Goal: Transaction & Acquisition: Subscribe to service/newsletter

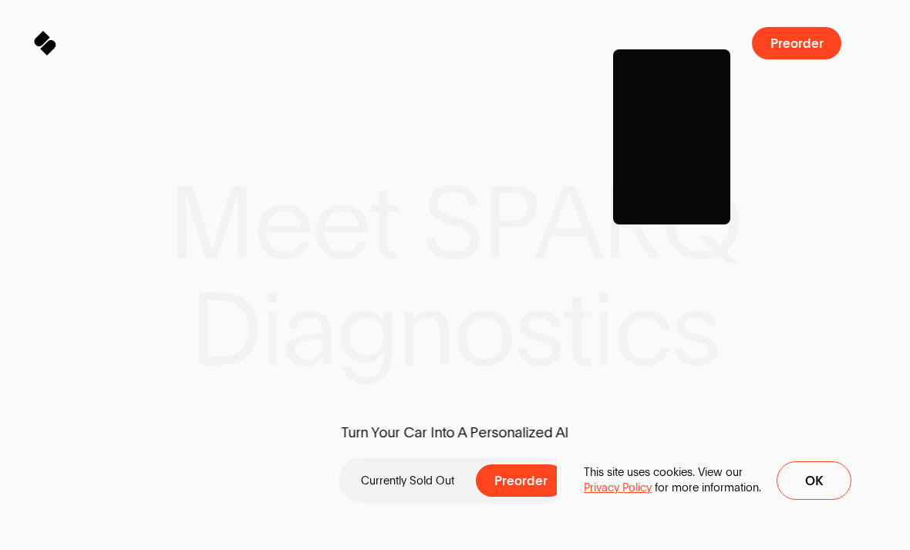
scroll to position [150, 0]
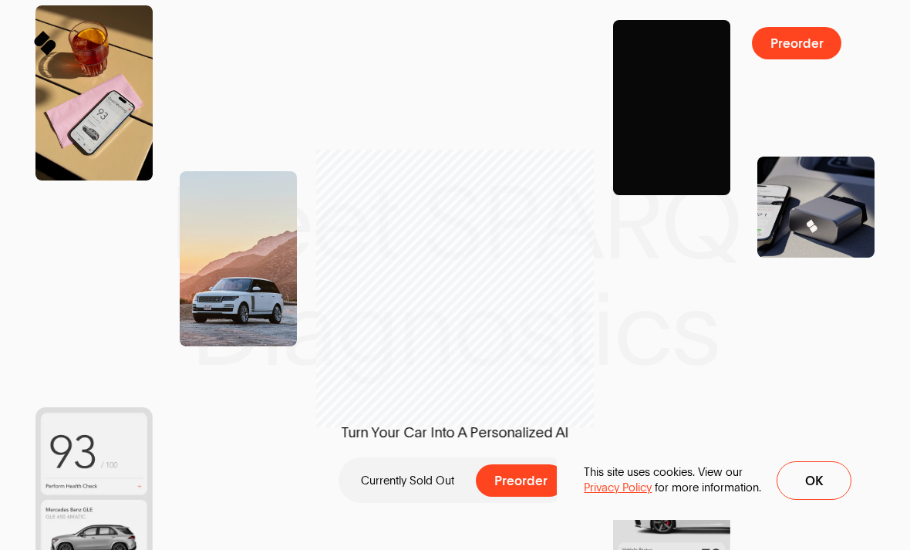
click at [537, 481] on span "Preorder" at bounding box center [521, 480] width 53 height 13
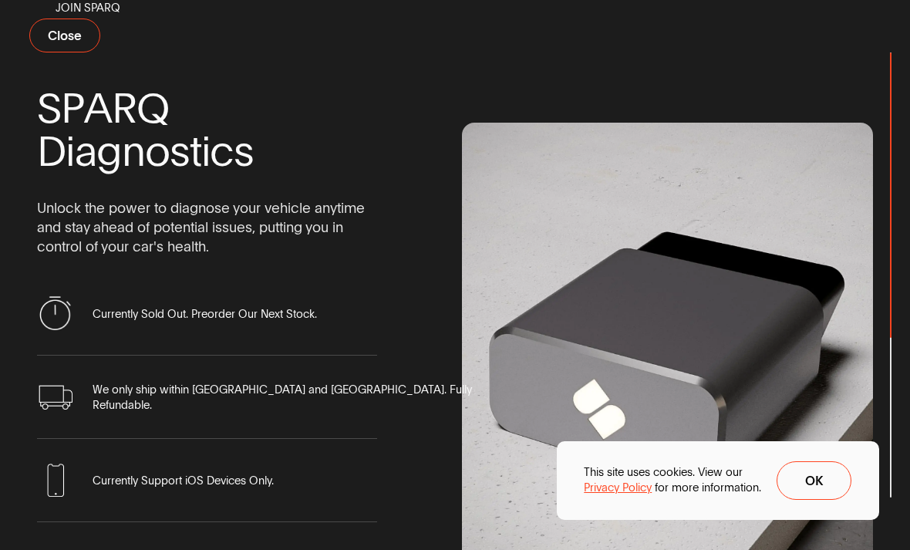
click at [805, 488] on span "Ok" at bounding box center [814, 480] width 18 height 13
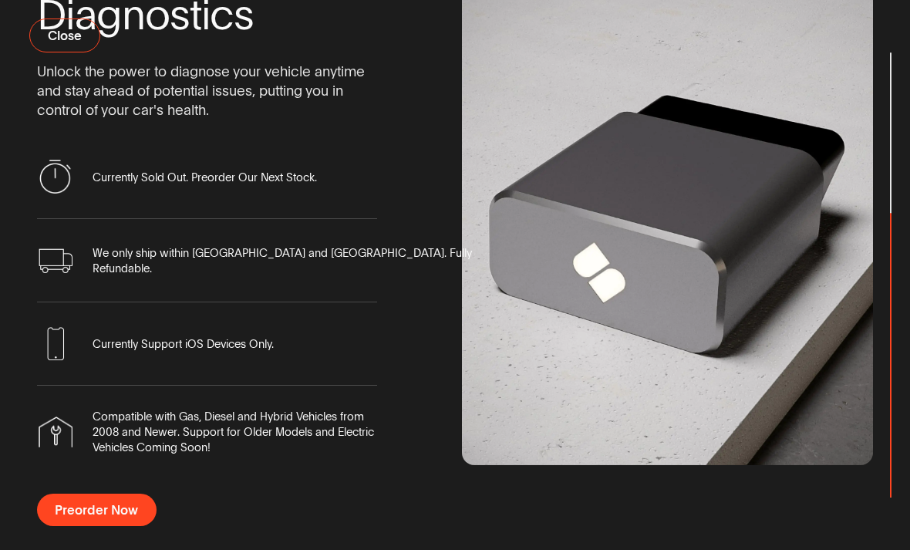
scroll to position [135, 0]
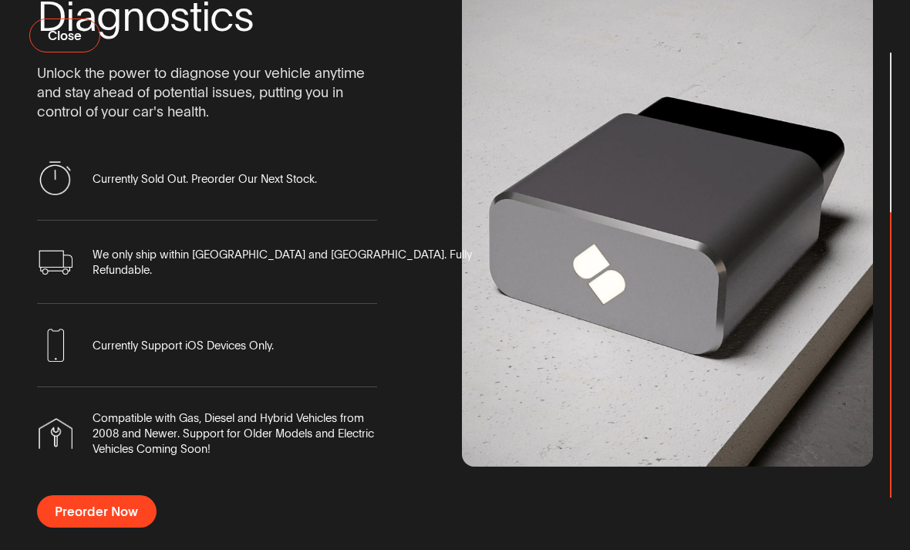
click at [127, 528] on button "Preorder Now" at bounding box center [97, 511] width 120 height 32
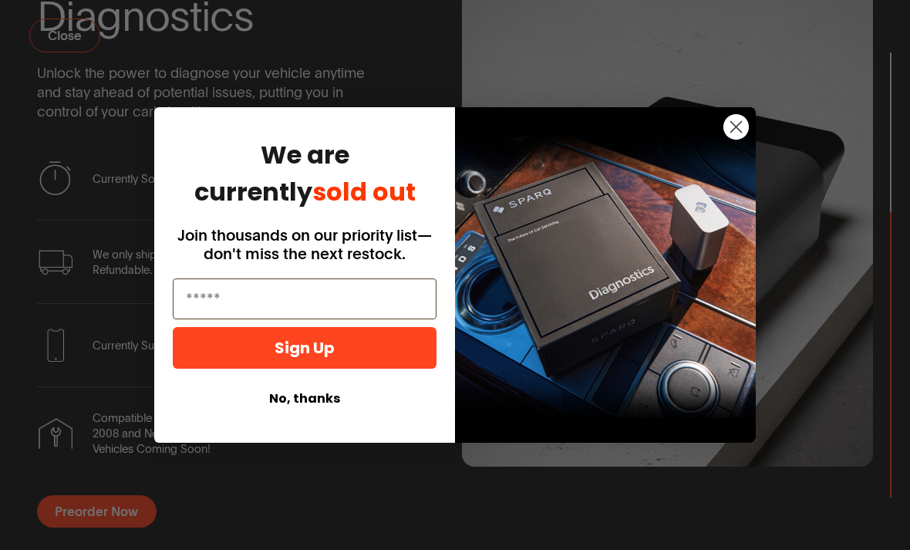
click at [358, 319] on input "Email" at bounding box center [305, 299] width 264 height 41
click at [406, 319] on input "Email" at bounding box center [305, 299] width 264 height 41
click at [350, 319] on input "Email" at bounding box center [305, 299] width 264 height 41
click at [378, 319] on input "Email" at bounding box center [305, 299] width 264 height 41
click at [361, 369] on button "Sign Up" at bounding box center [305, 348] width 264 height 42
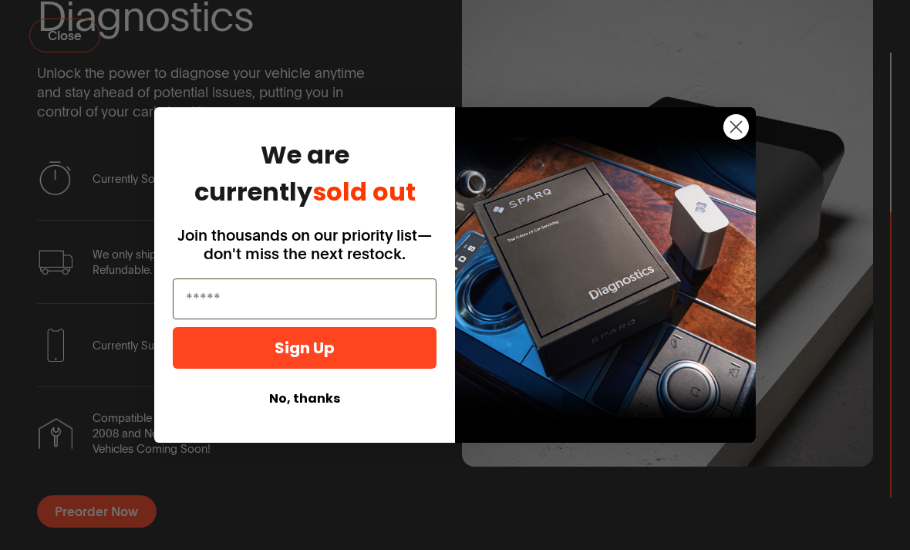
click at [741, 133] on icon "Close dialog" at bounding box center [736, 127] width 11 height 11
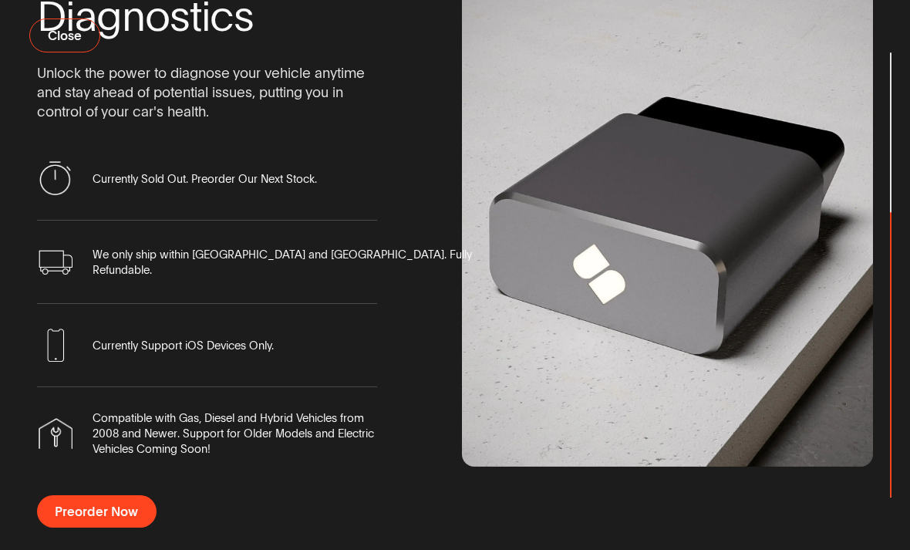
click at [125, 528] on button "Preorder Now" at bounding box center [97, 511] width 120 height 32
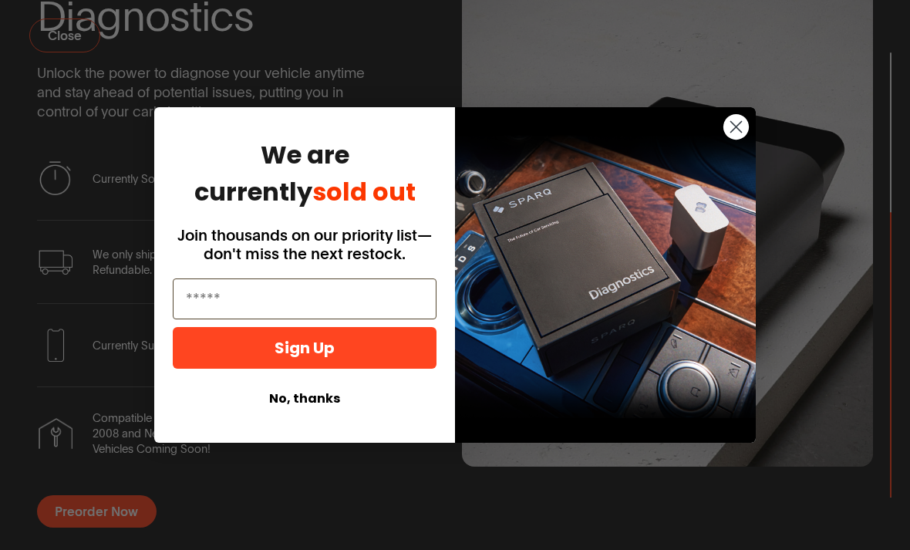
click at [340, 319] on input "Email" at bounding box center [305, 299] width 264 height 41
click at [325, 316] on input "Email" at bounding box center [305, 299] width 264 height 41
click at [333, 319] on input "Email" at bounding box center [305, 299] width 264 height 41
click at [330, 319] on input "Email" at bounding box center [305, 299] width 264 height 41
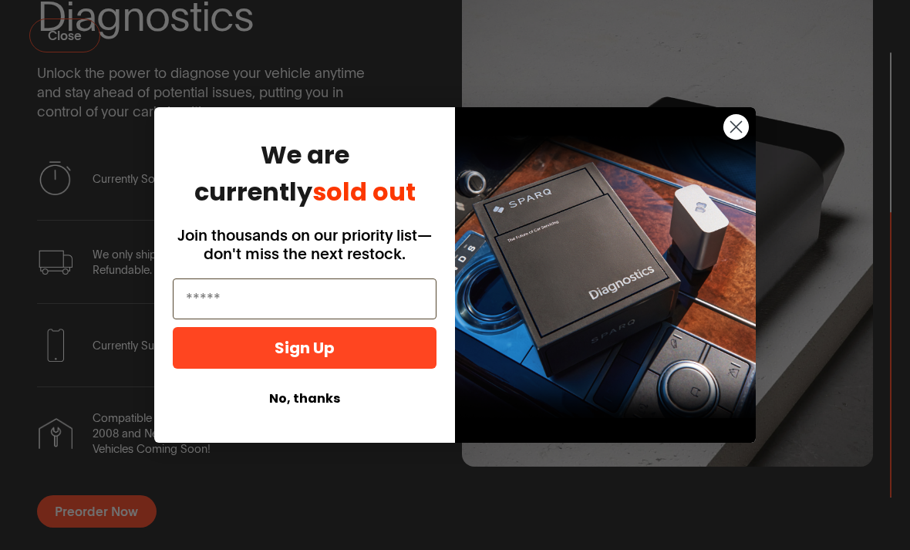
click at [333, 319] on input "Email" at bounding box center [305, 299] width 264 height 41
click at [335, 319] on input "Email" at bounding box center [305, 299] width 264 height 41
click at [337, 319] on input "Email" at bounding box center [305, 299] width 264 height 41
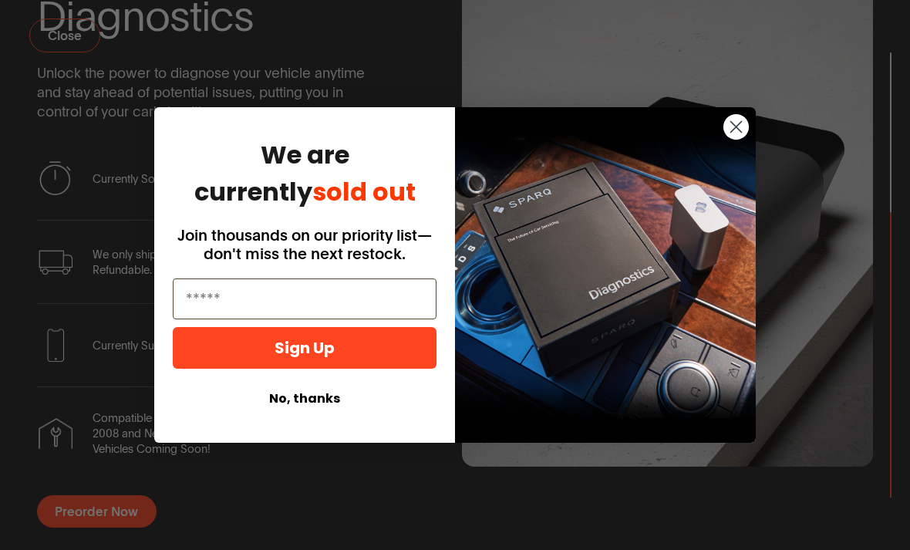
click at [334, 319] on input "Email" at bounding box center [305, 299] width 264 height 41
click at [323, 319] on input "Email" at bounding box center [305, 299] width 264 height 41
click at [330, 369] on button "Sign Up" at bounding box center [305, 348] width 264 height 42
click at [366, 369] on button "Sign Up" at bounding box center [305, 348] width 264 height 42
click at [370, 369] on button "Sign Up" at bounding box center [305, 348] width 264 height 42
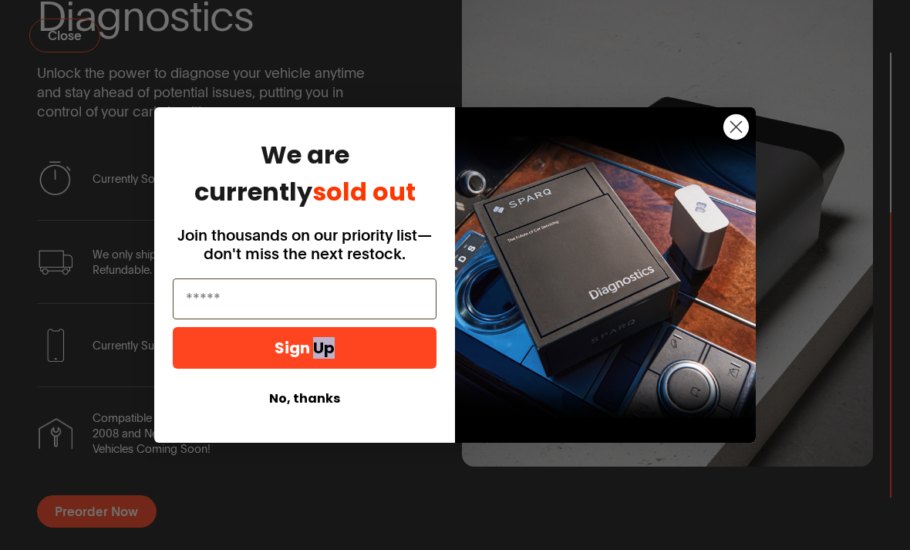
click at [374, 369] on button "Sign Up" at bounding box center [305, 348] width 264 height 42
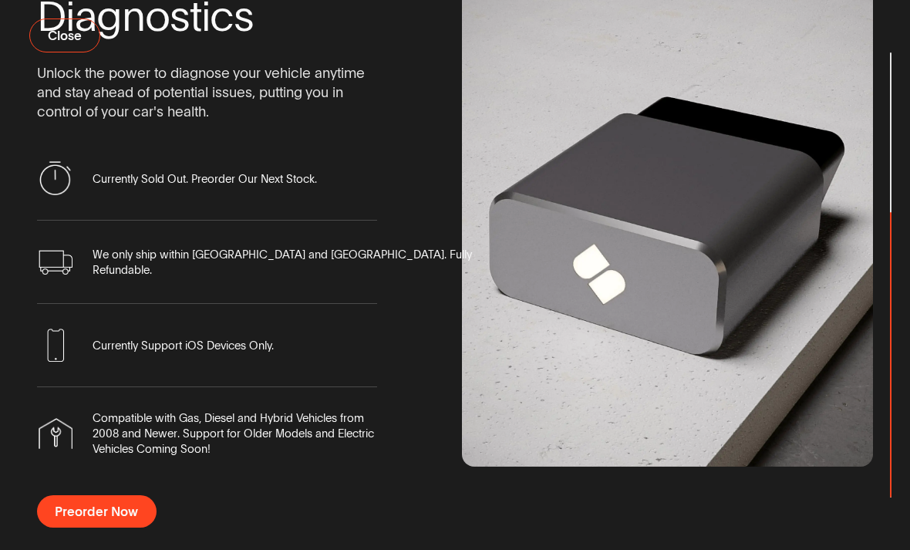
click at [130, 518] on span "Preorder Now" at bounding box center [96, 511] width 83 height 13
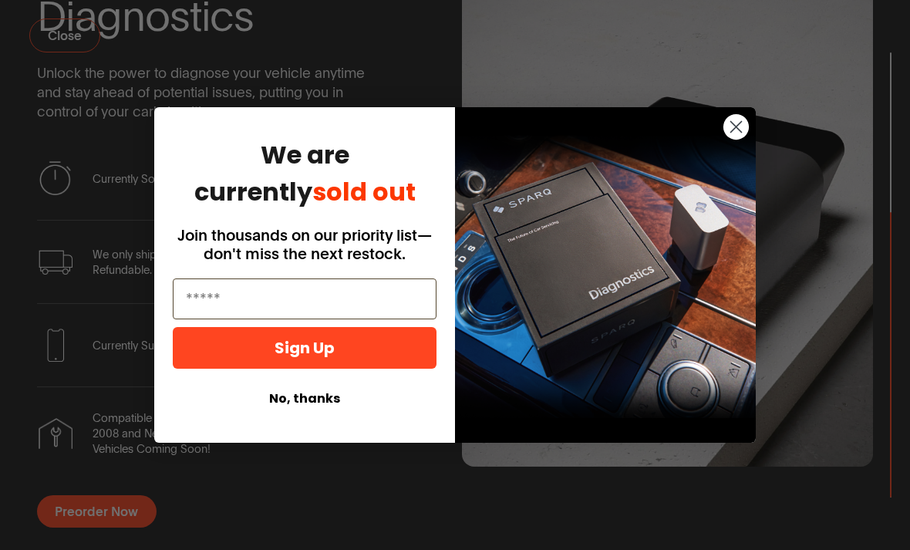
click at [600, 306] on img "POPUP Form" at bounding box center [605, 274] width 301 height 335
click at [625, 216] on img "POPUP Form" at bounding box center [605, 274] width 301 height 335
click at [404, 319] on input "Email" at bounding box center [305, 299] width 264 height 41
click at [405, 319] on input "Email" at bounding box center [305, 299] width 264 height 41
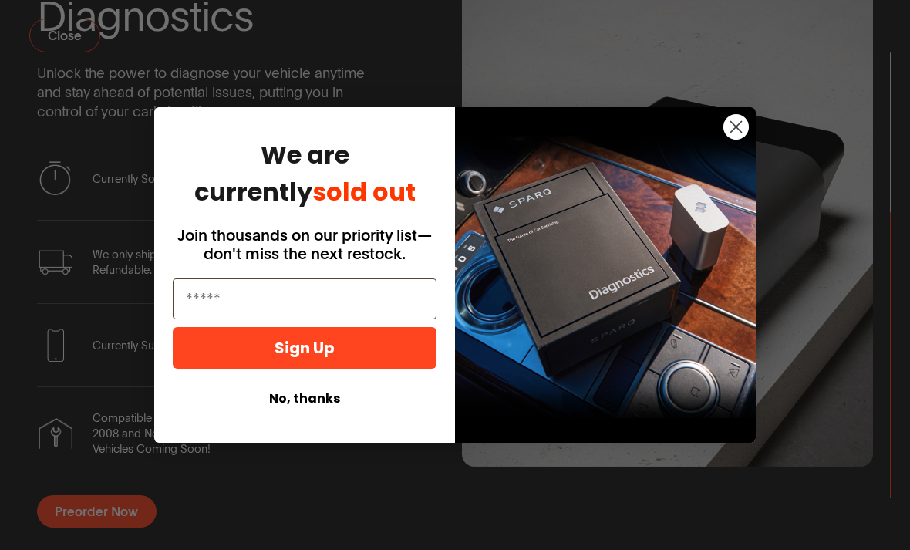
click at [388, 369] on button "Sign Up" at bounding box center [305, 348] width 264 height 42
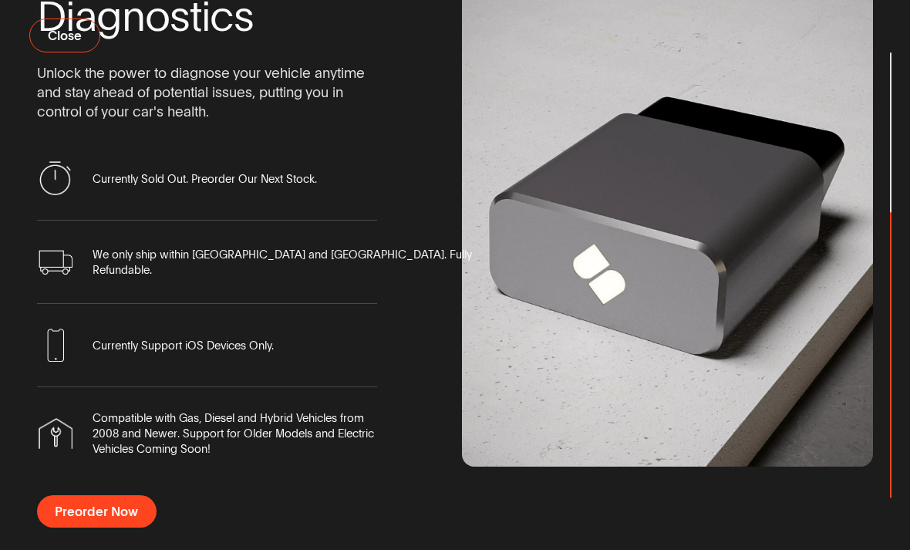
click at [353, 542] on div "Close dialog We are currently sold out Join thousands on our priority list—don'…" at bounding box center [455, 275] width 910 height 550
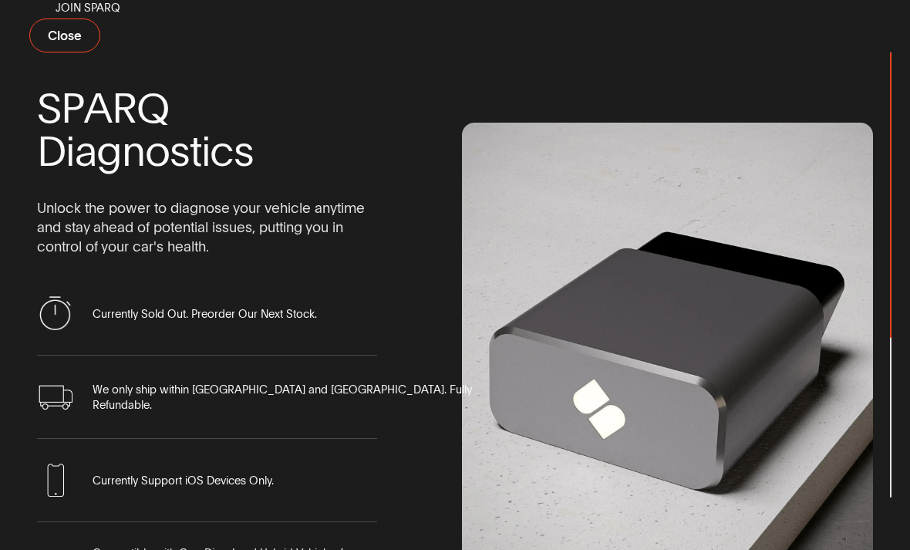
scroll to position [0, 0]
click at [53, 52] on button "Close" at bounding box center [65, 36] width 72 height 34
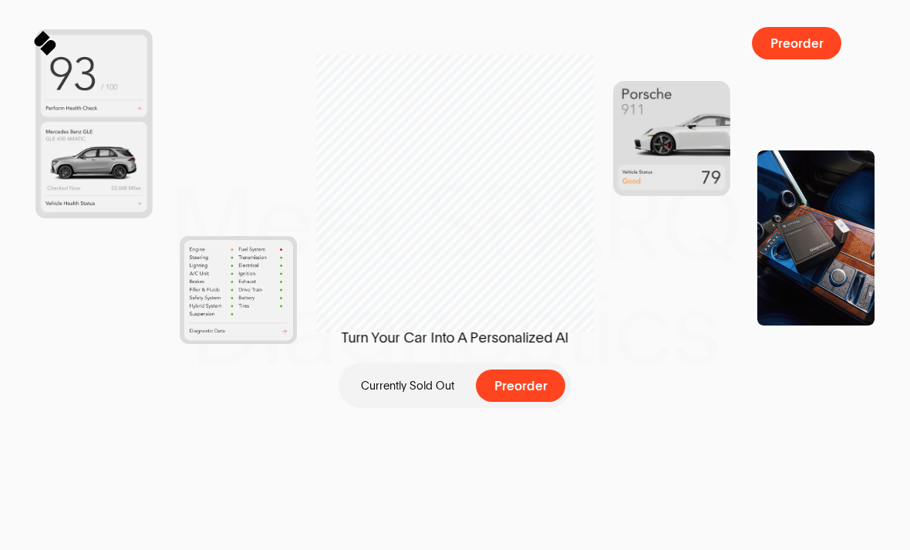
click at [543, 380] on span "Preorder" at bounding box center [521, 386] width 53 height 13
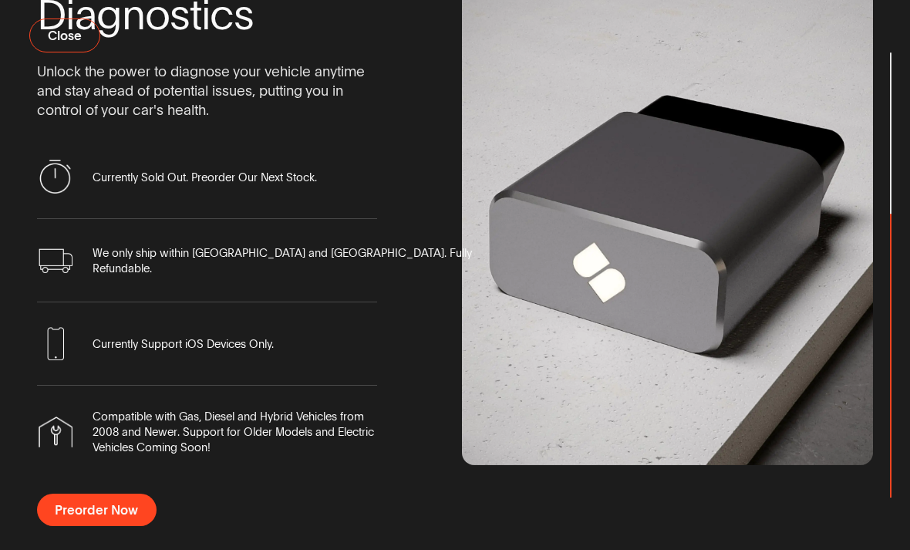
scroll to position [135, 0]
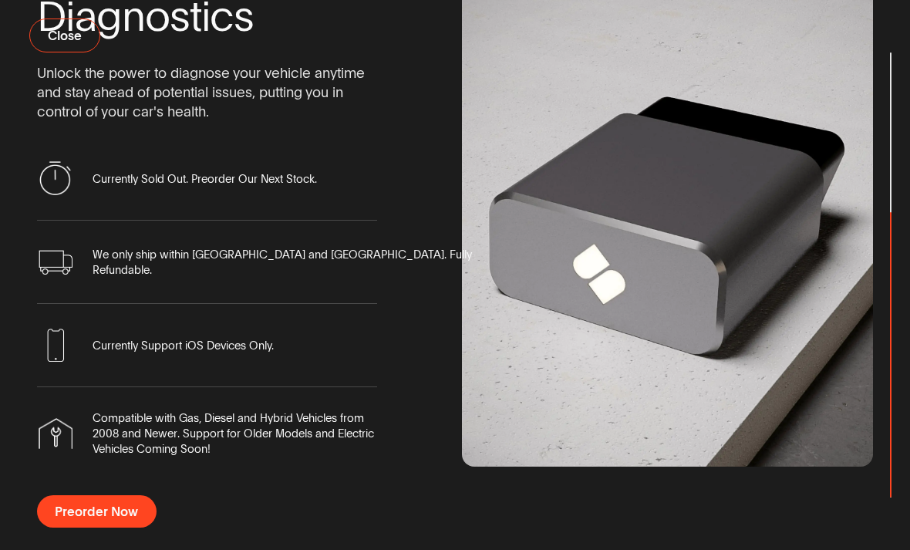
click at [82, 518] on span "Preorder Now" at bounding box center [96, 511] width 83 height 13
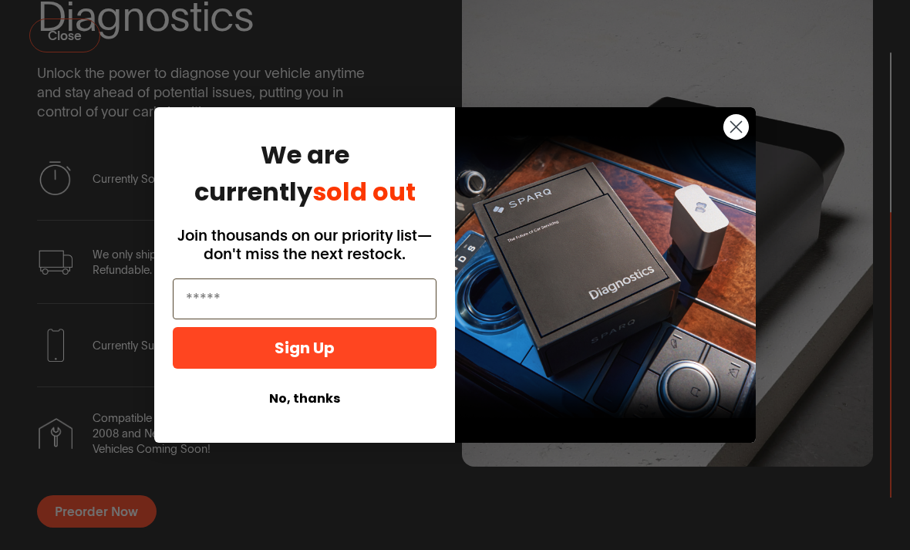
click at [235, 319] on input "Email" at bounding box center [305, 299] width 264 height 41
click at [224, 319] on input "Email" at bounding box center [305, 299] width 264 height 41
click at [238, 319] on input "Email" at bounding box center [305, 299] width 264 height 41
click at [237, 319] on input "Email" at bounding box center [305, 299] width 264 height 41
click at [243, 319] on input "Email" at bounding box center [305, 299] width 264 height 41
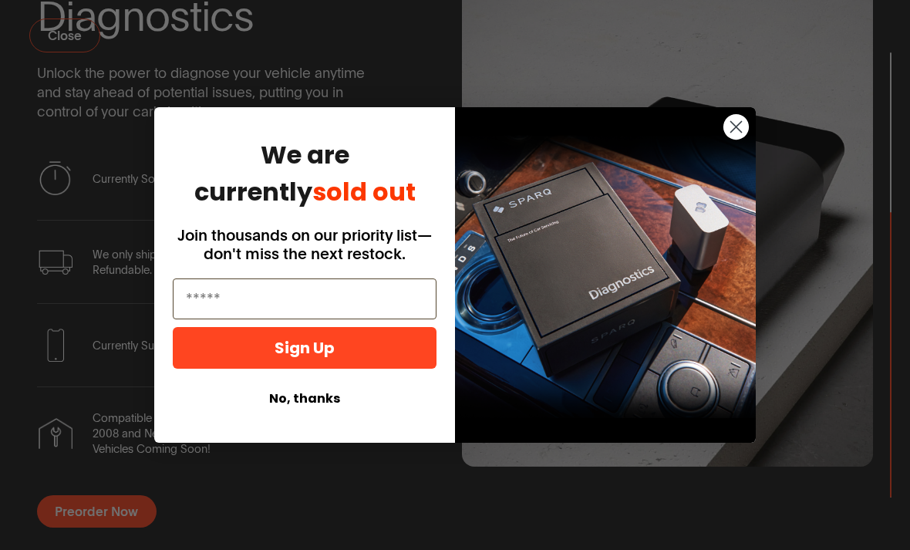
scroll to position [718, 0]
click at [238, 319] on input "Email" at bounding box center [305, 299] width 264 height 41
